Goal: Information Seeking & Learning: Check status

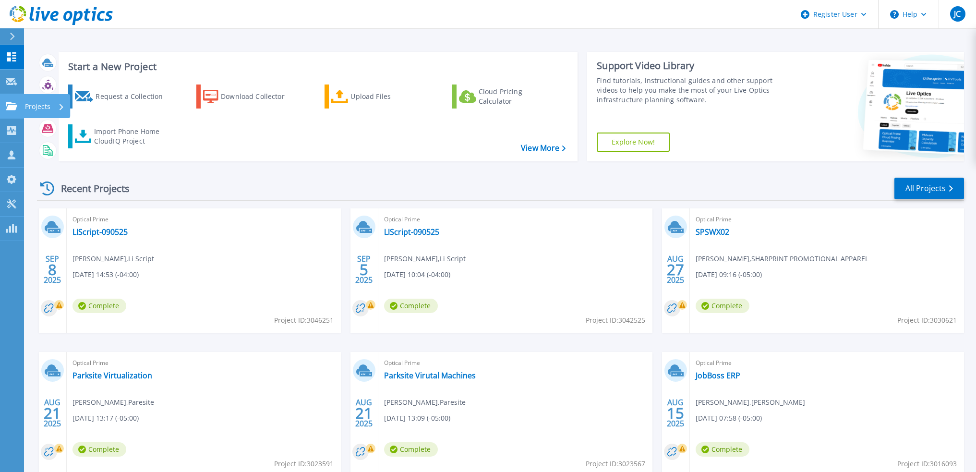
click at [56, 104] on div "Projects" at bounding box center [44, 106] width 39 height 25
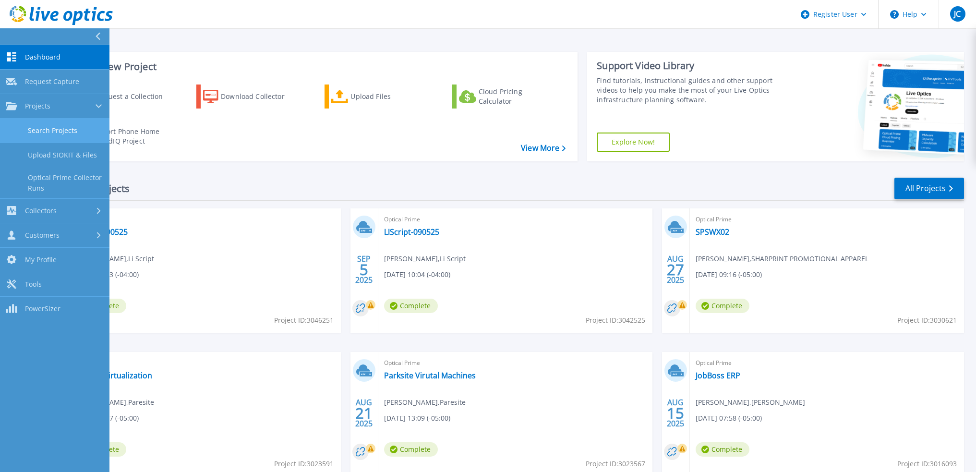
click at [62, 134] on link "Search Projects" at bounding box center [54, 131] width 109 height 24
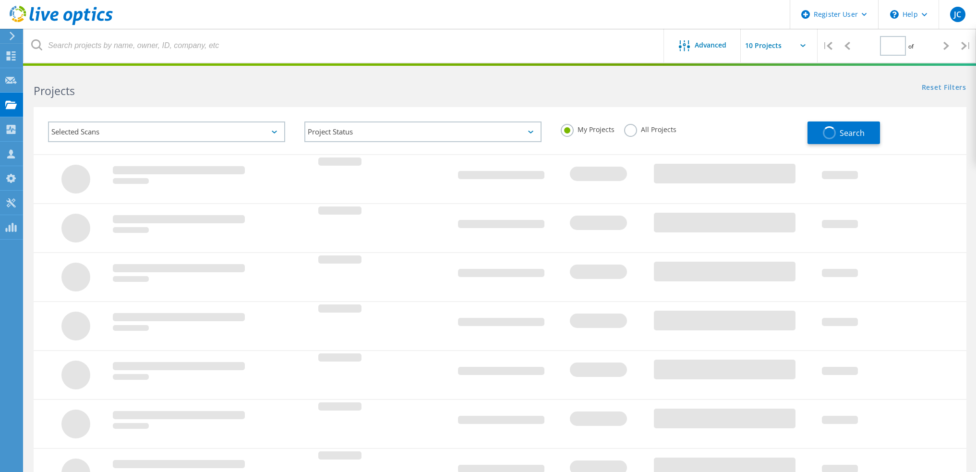
type input "1"
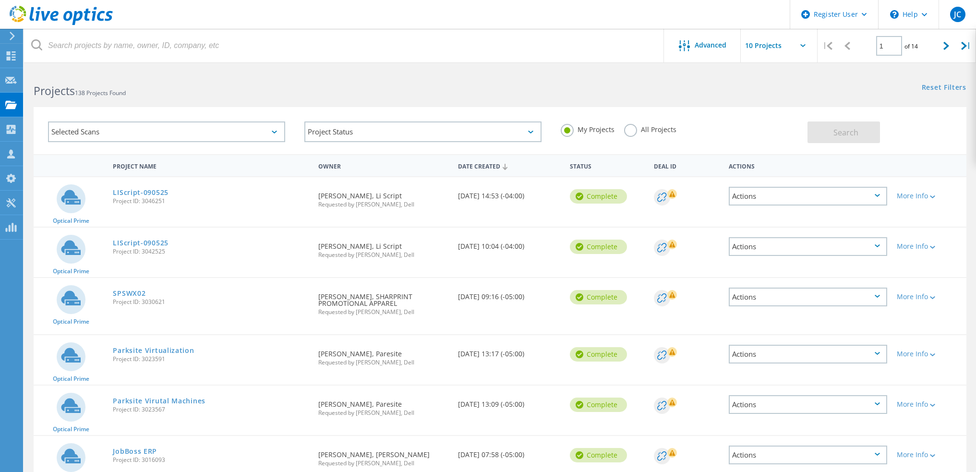
click at [630, 129] on label "All Projects" at bounding box center [650, 128] width 52 height 9
click at [0, 0] on input "All Projects" at bounding box center [0, 0] width 0 height 0
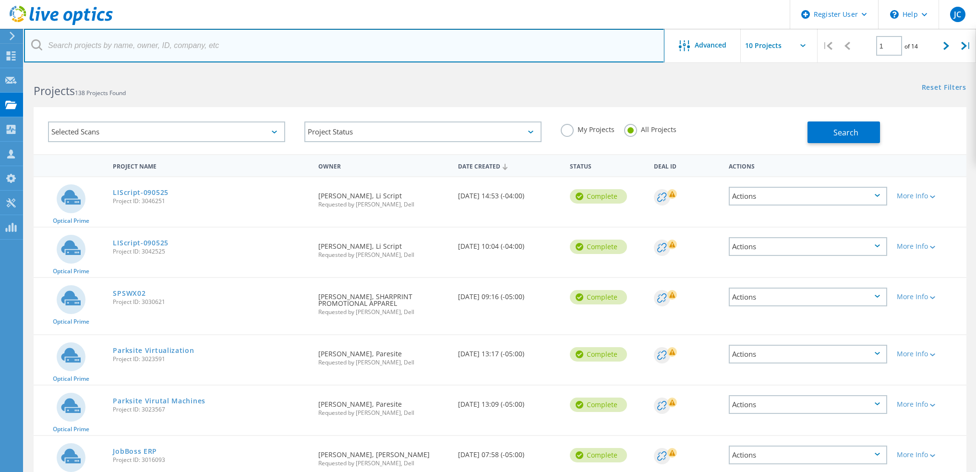
click at [190, 47] on input "text" at bounding box center [344, 46] width 640 height 34
paste input "chris.lindroth@gebooth.com"
type input "chris.lindroth@gebooth.com"
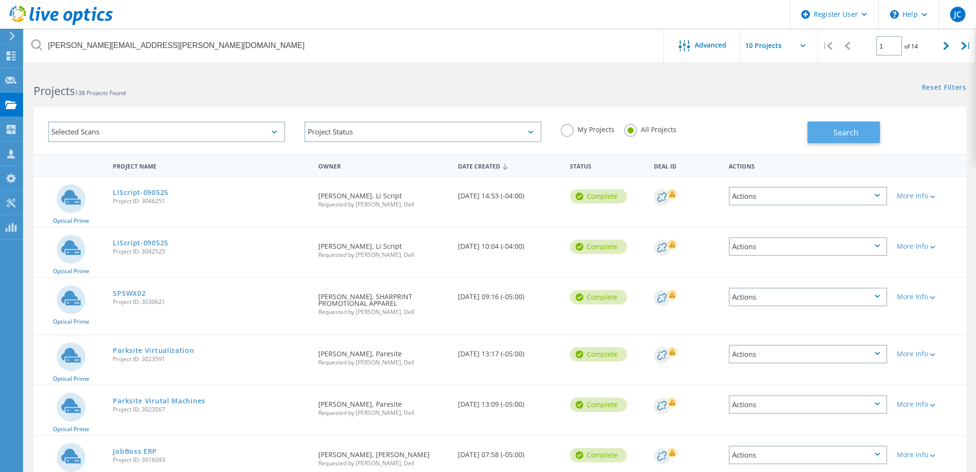
click at [829, 129] on button "Search" at bounding box center [844, 132] width 72 height 22
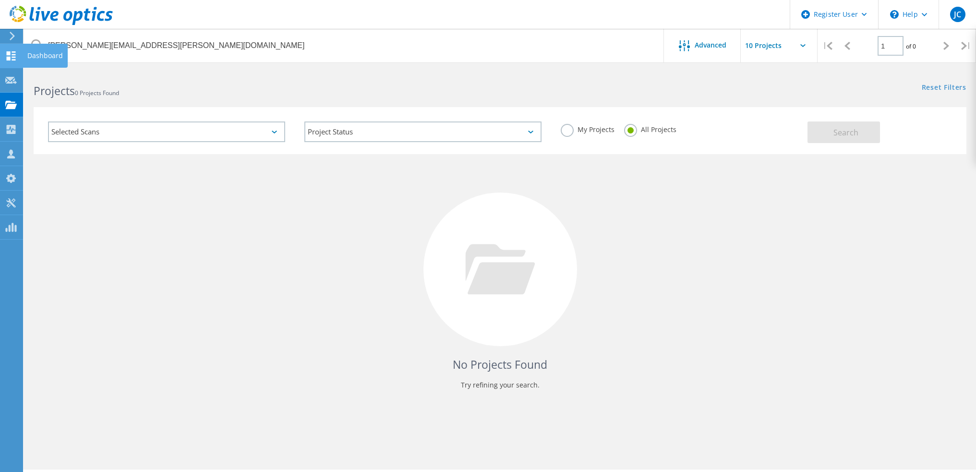
click at [13, 58] on icon at bounding box center [11, 55] width 12 height 9
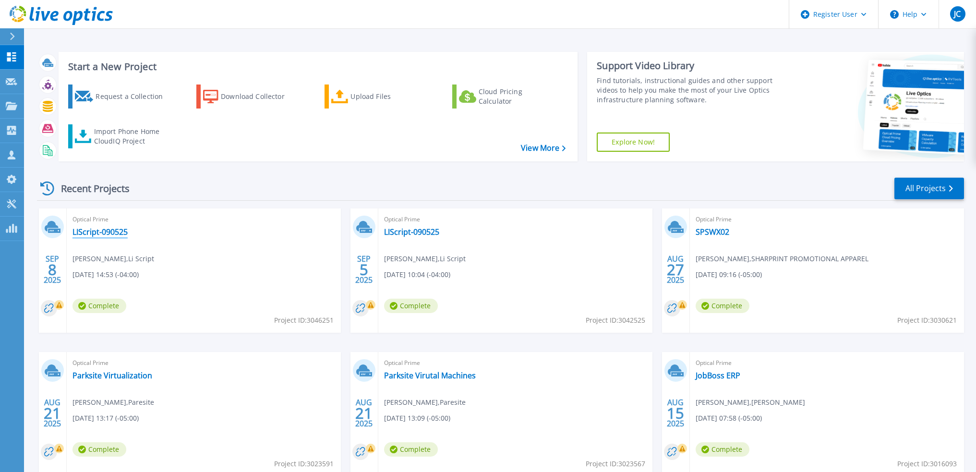
click at [102, 235] on link "LIScript-090525" at bounding box center [99, 232] width 55 height 10
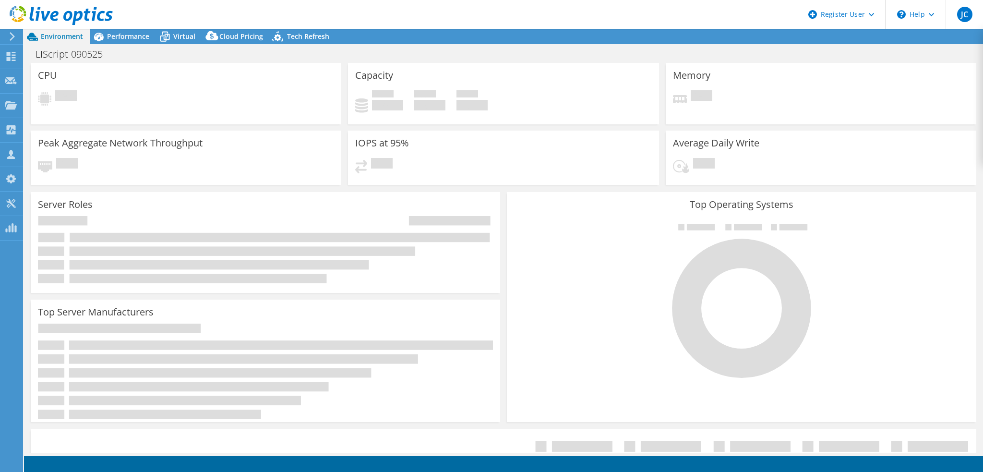
select select "USD"
